Goal: Obtain resource: Obtain resource

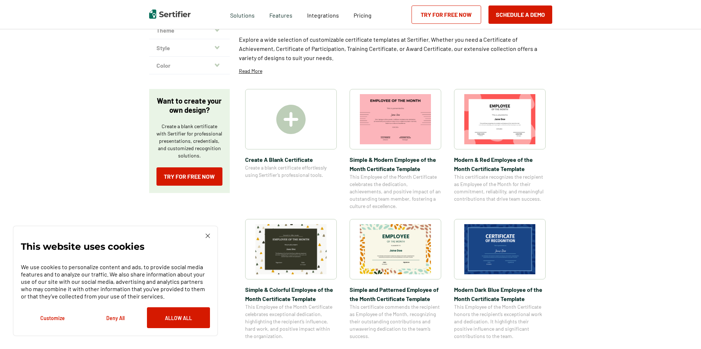
scroll to position [110, 0]
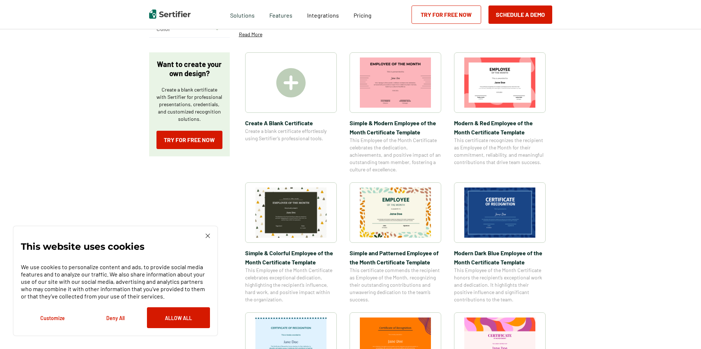
click at [495, 213] on img at bounding box center [499, 213] width 71 height 50
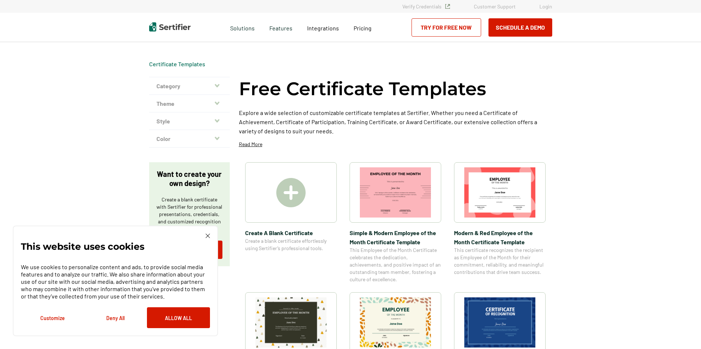
click at [219, 103] on icon "button" at bounding box center [217, 103] width 5 height 3
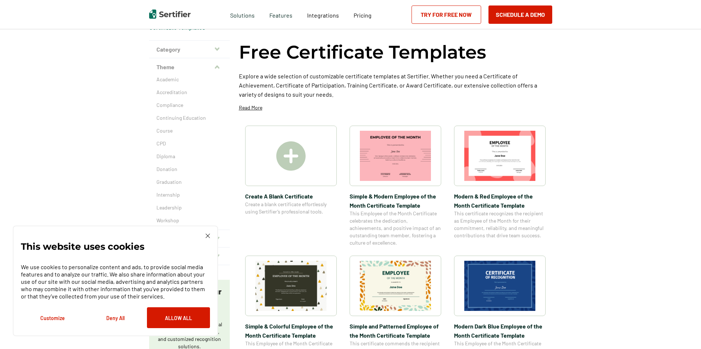
scroll to position [73, 0]
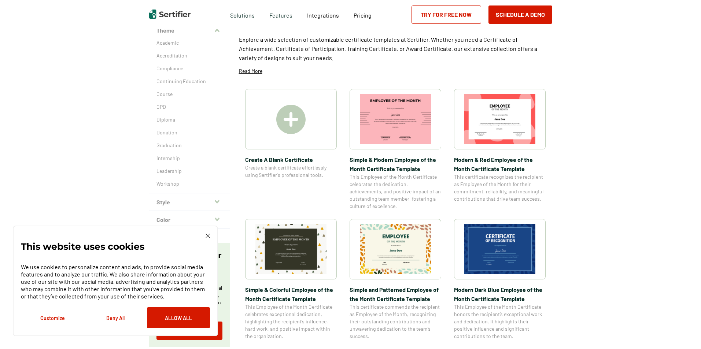
click at [207, 236] on img at bounding box center [208, 236] width 4 height 4
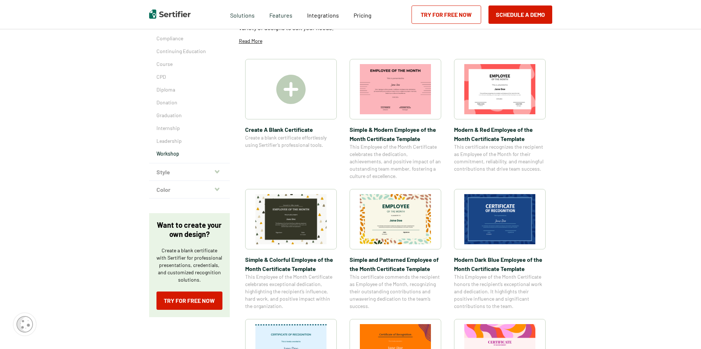
scroll to position [147, 0]
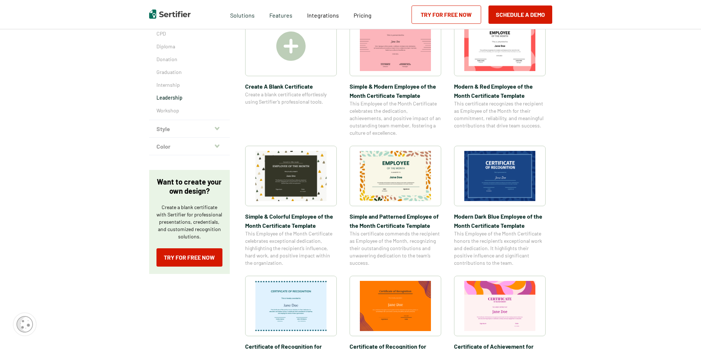
click at [185, 99] on p "Leadership" at bounding box center [189, 97] width 66 height 7
